Goal: Task Accomplishment & Management: Use online tool/utility

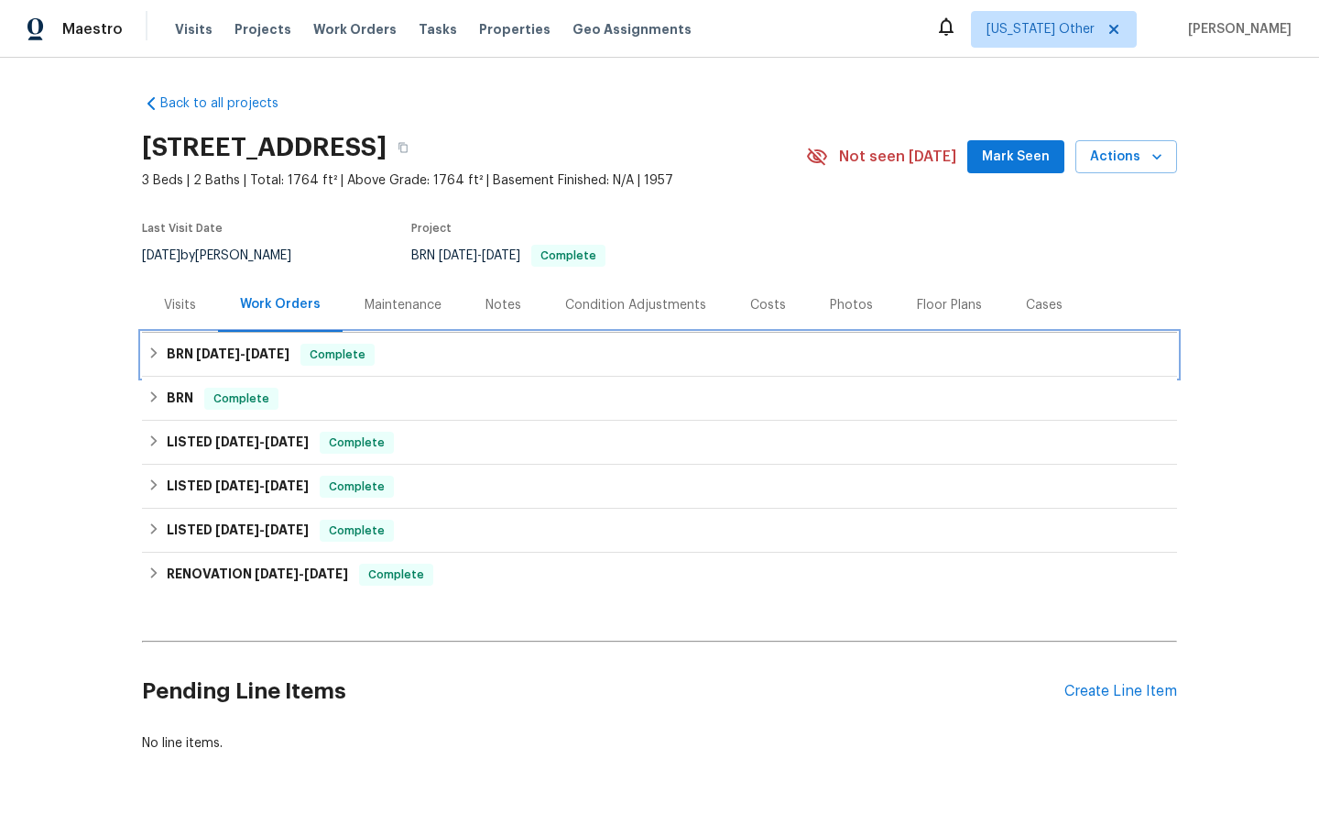
click at [328, 354] on span "Complete" at bounding box center [337, 354] width 71 height 18
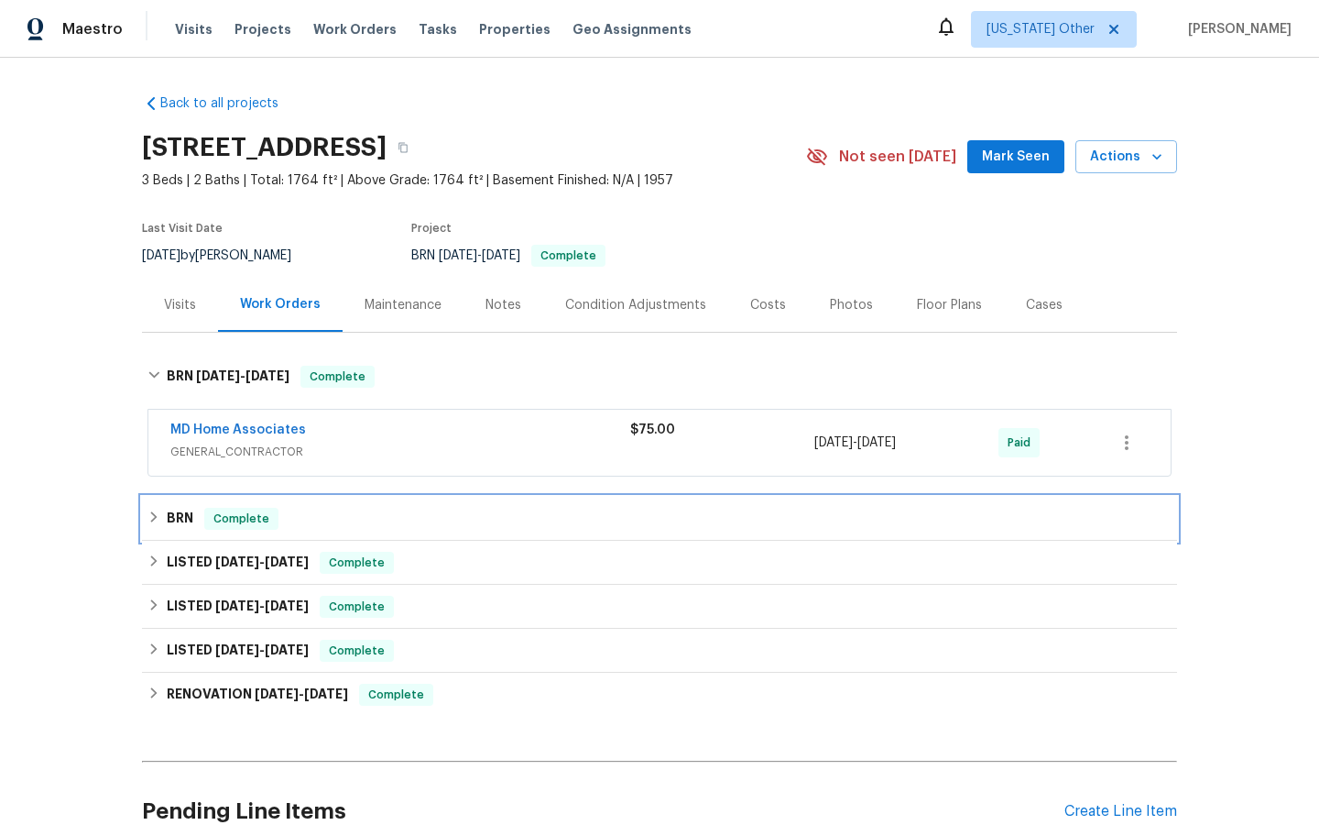
click at [242, 515] on span "Complete" at bounding box center [241, 518] width 71 height 18
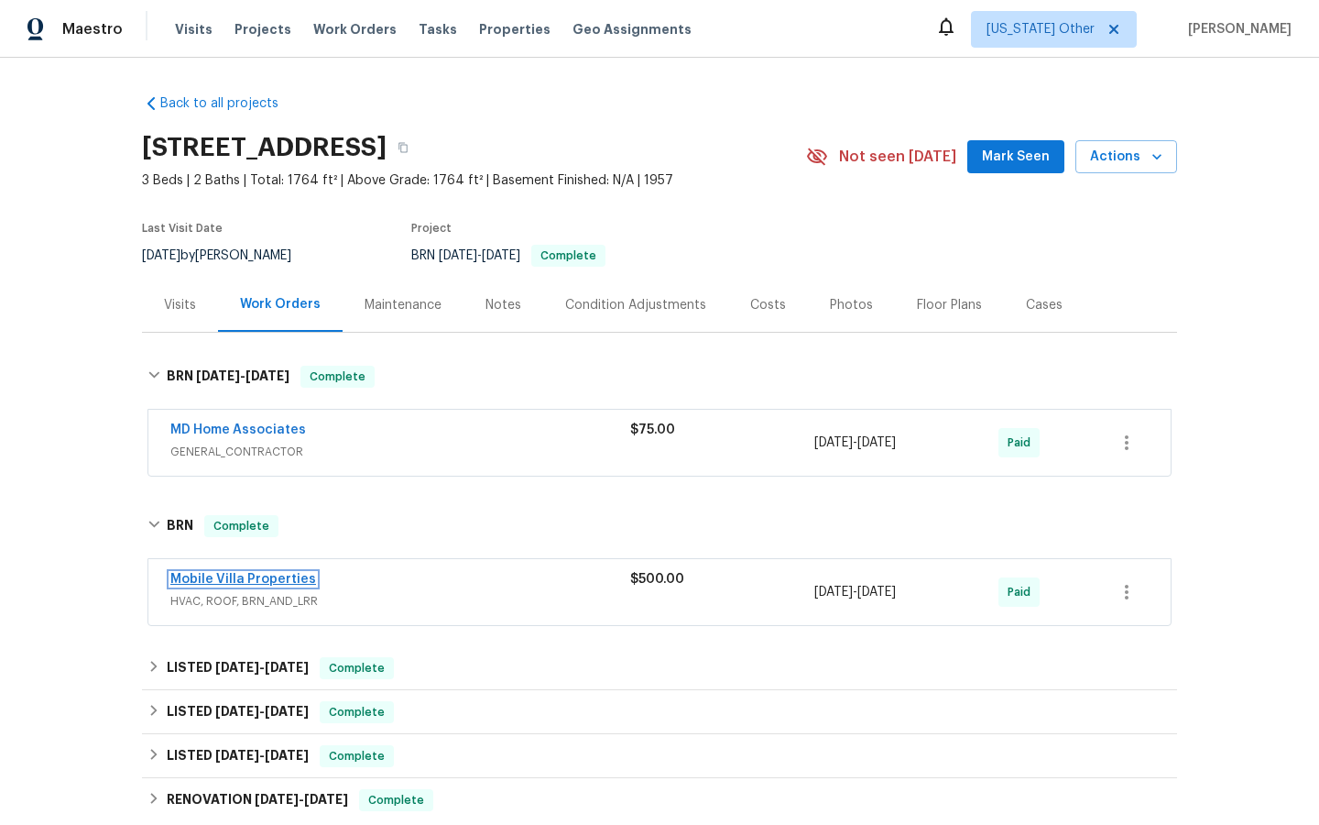
click at [224, 576] on link "Mobile Villa Properties" at bounding box center [243, 579] width 146 height 13
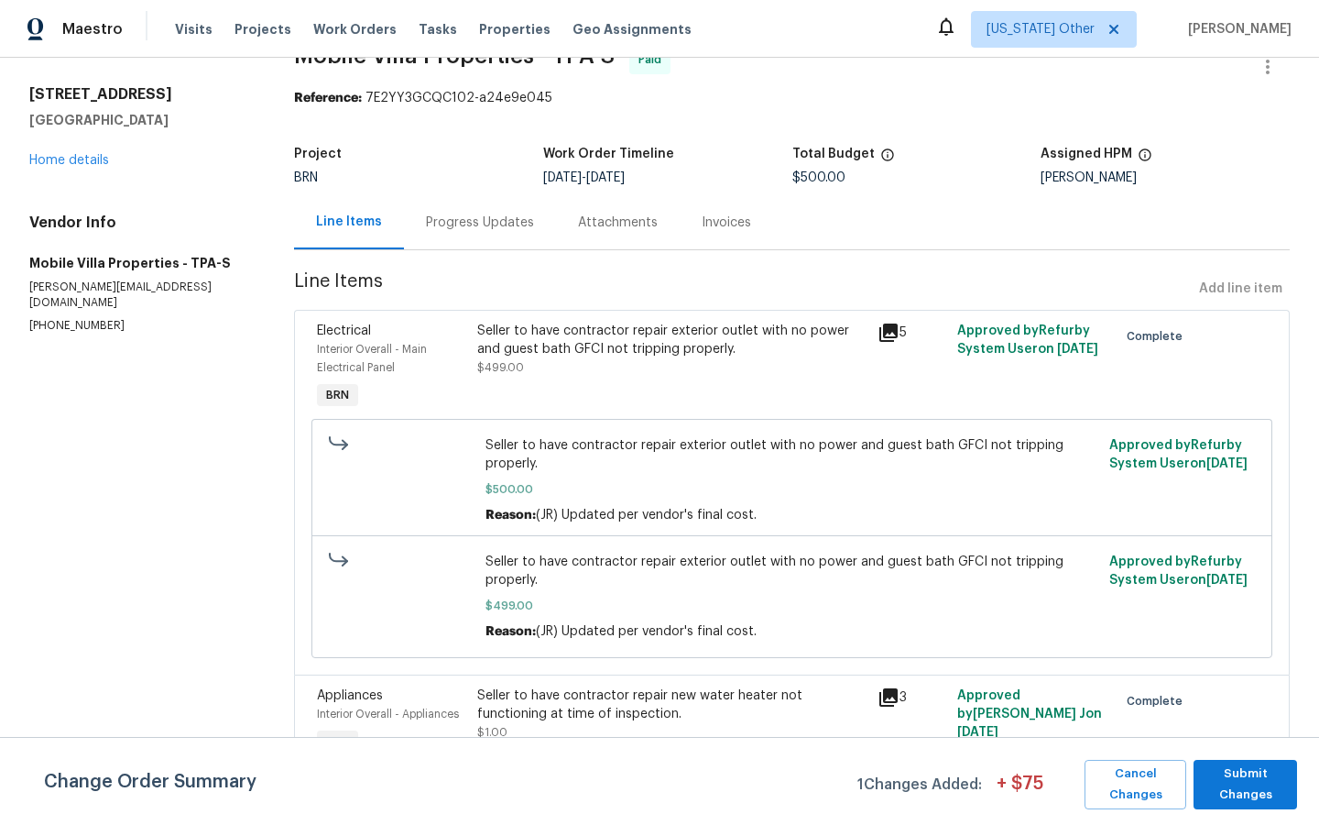
scroll to position [67, 0]
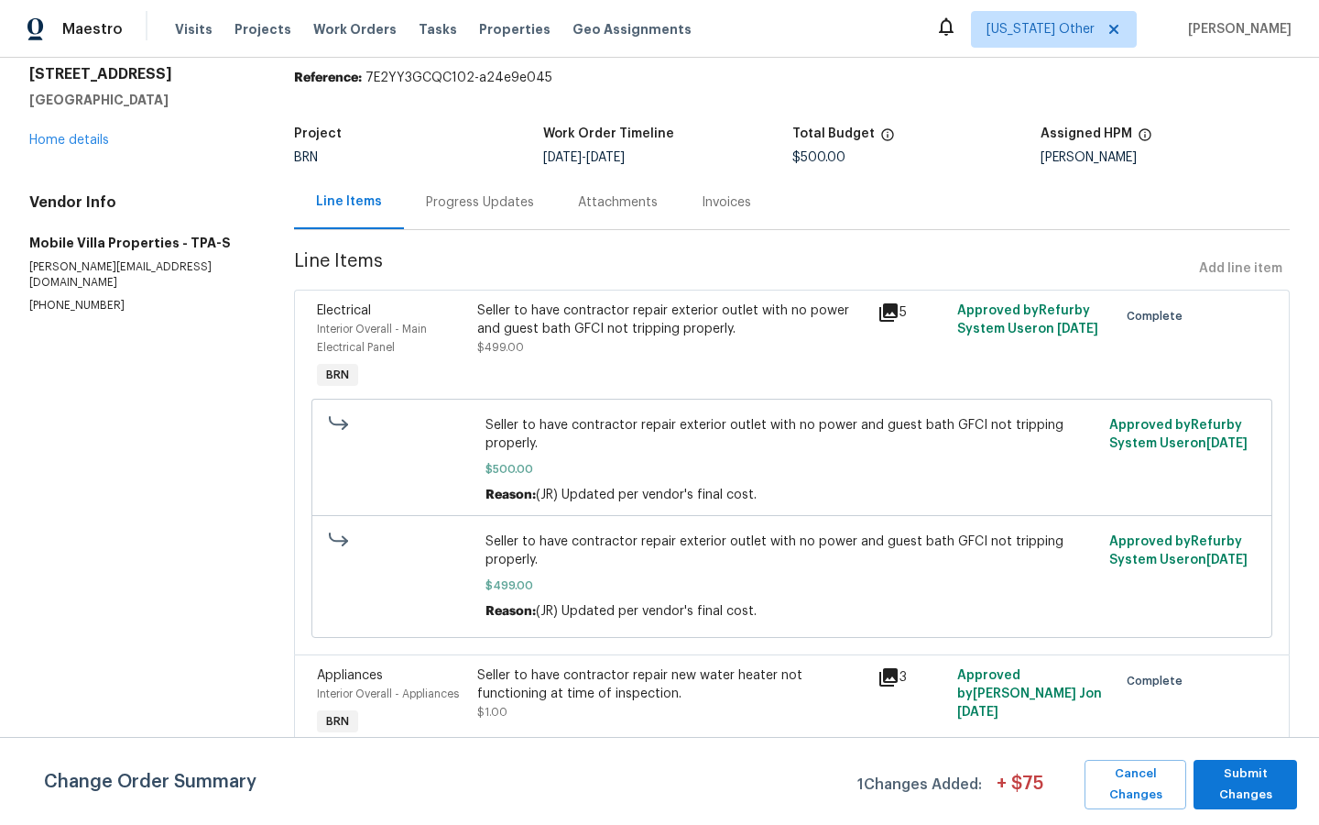
click at [885, 672] on icon at bounding box center [889, 677] width 18 height 18
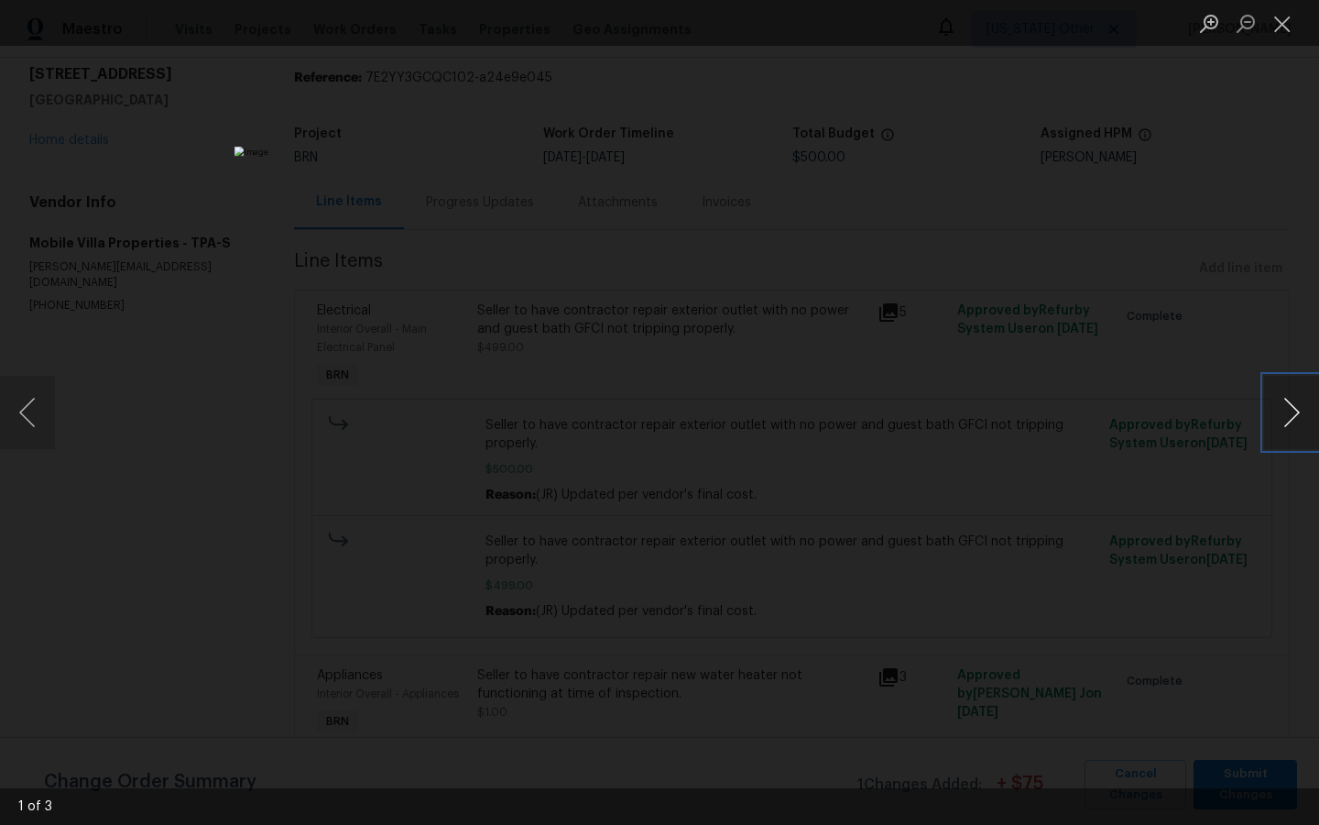
click at [1297, 407] on button "Next image" at bounding box center [1291, 412] width 55 height 73
click at [1124, 330] on div "Lightbox" at bounding box center [659, 412] width 1319 height 825
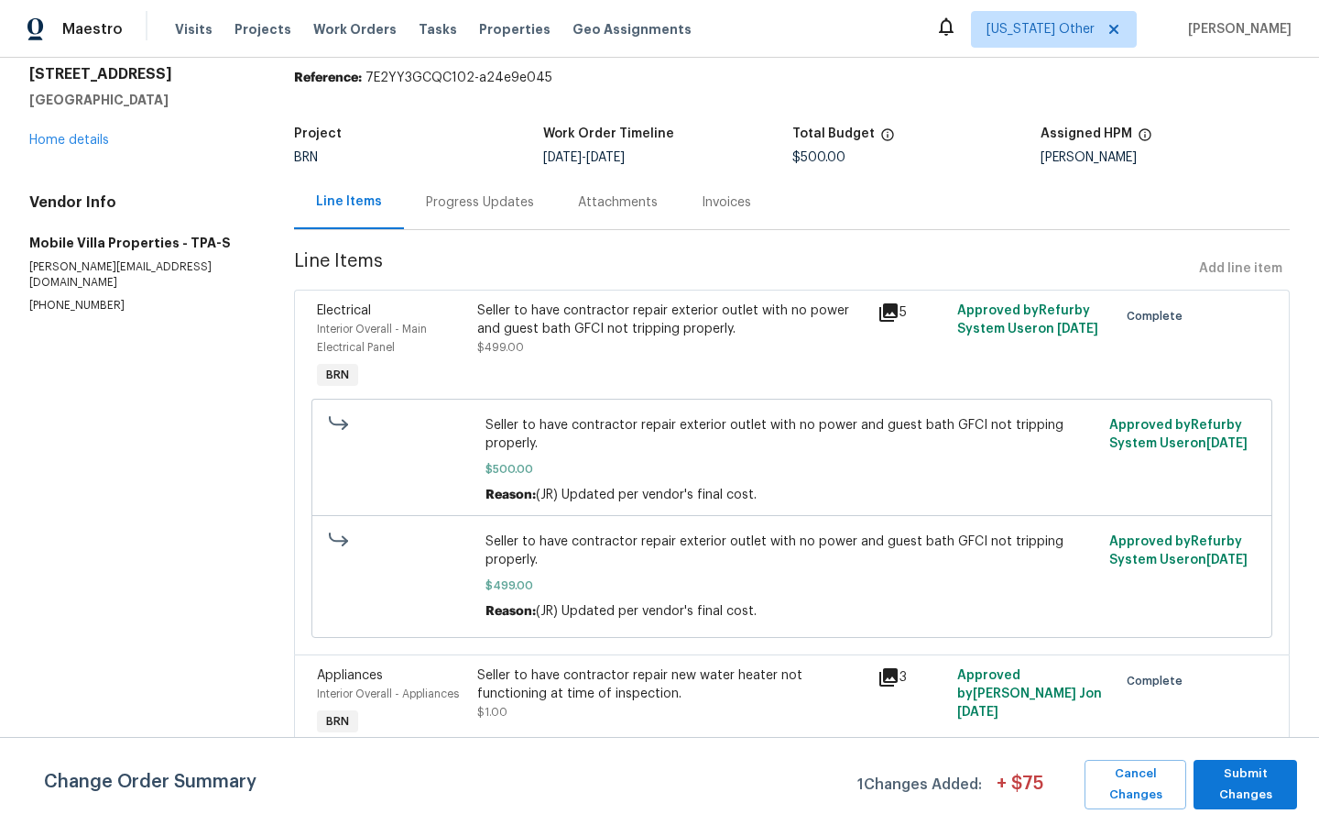
click at [714, 196] on div "Invoices" at bounding box center [726, 202] width 49 height 18
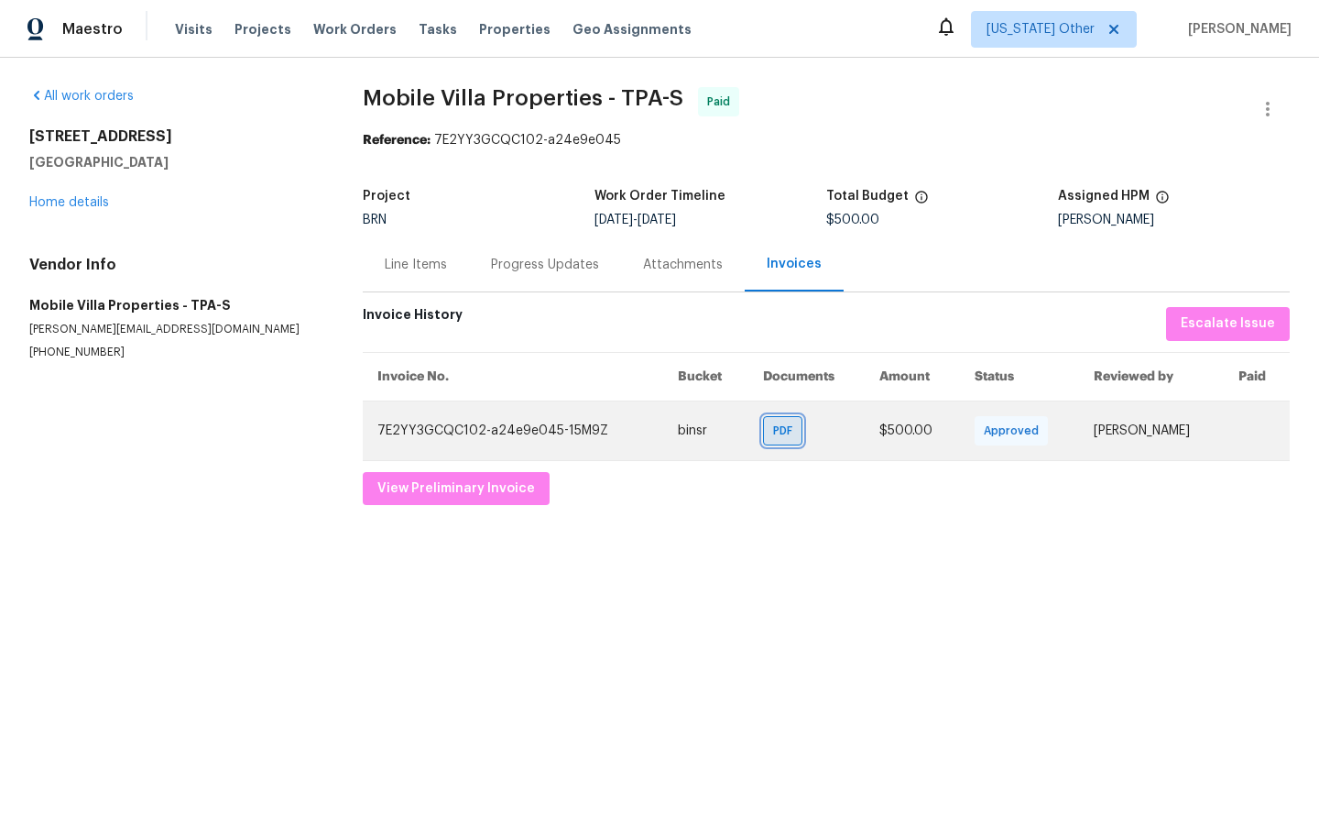
click at [773, 430] on span "PDF" at bounding box center [786, 430] width 27 height 18
